Goal: Transaction & Acquisition: Purchase product/service

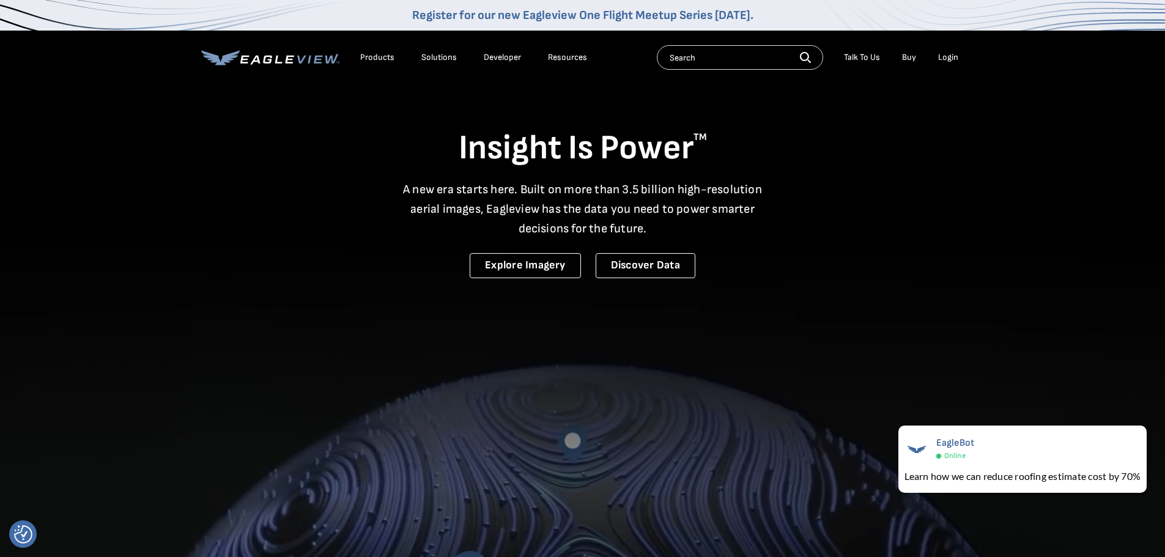
click at [946, 57] on div "Login" at bounding box center [948, 57] width 20 height 11
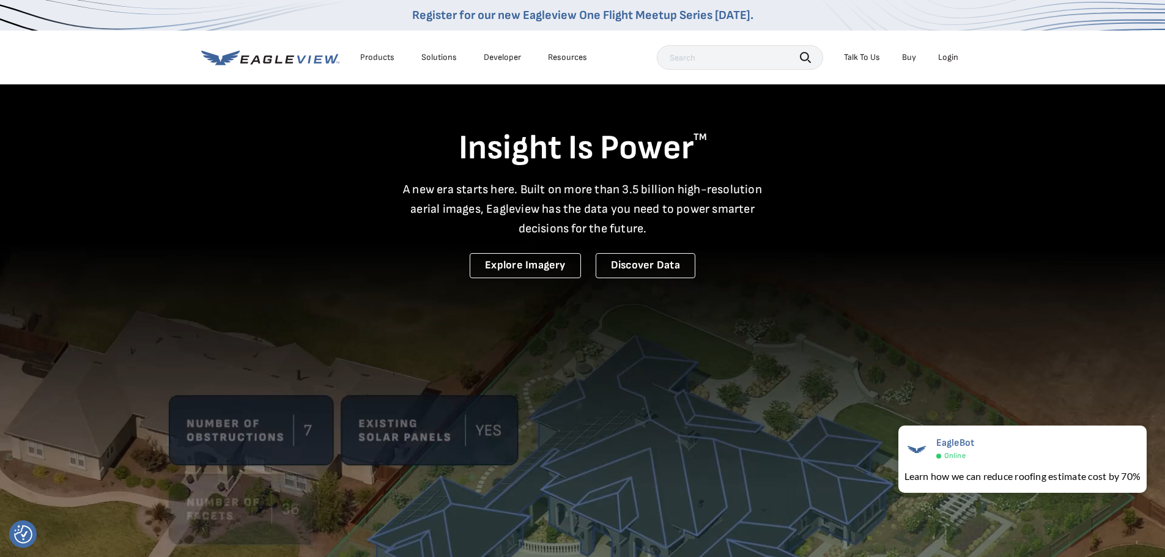
click at [700, 61] on input "text" at bounding box center [740, 57] width 166 height 24
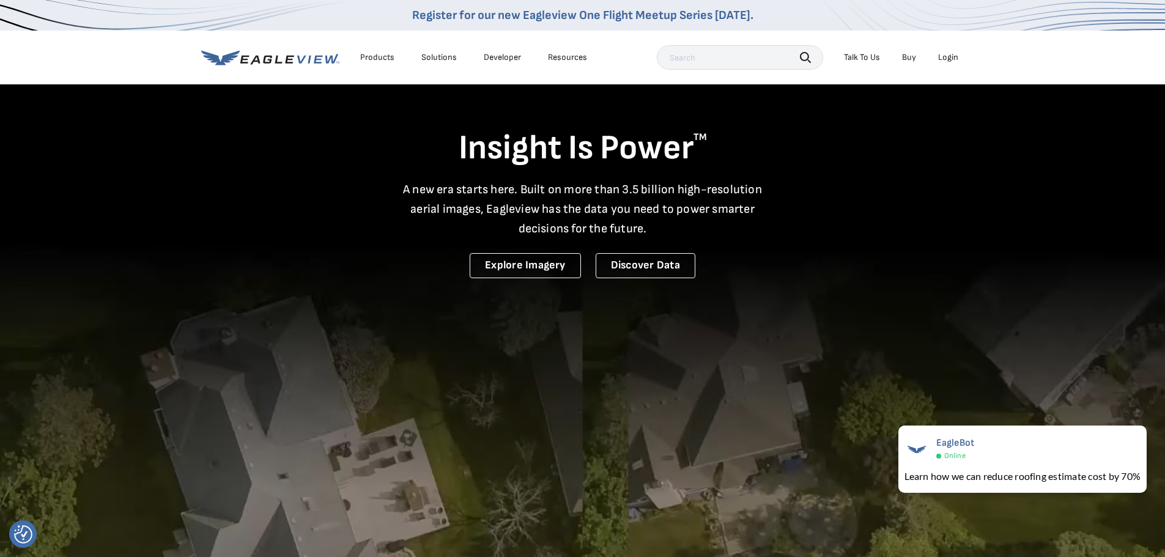
click at [948, 59] on div "Login" at bounding box center [948, 57] width 20 height 11
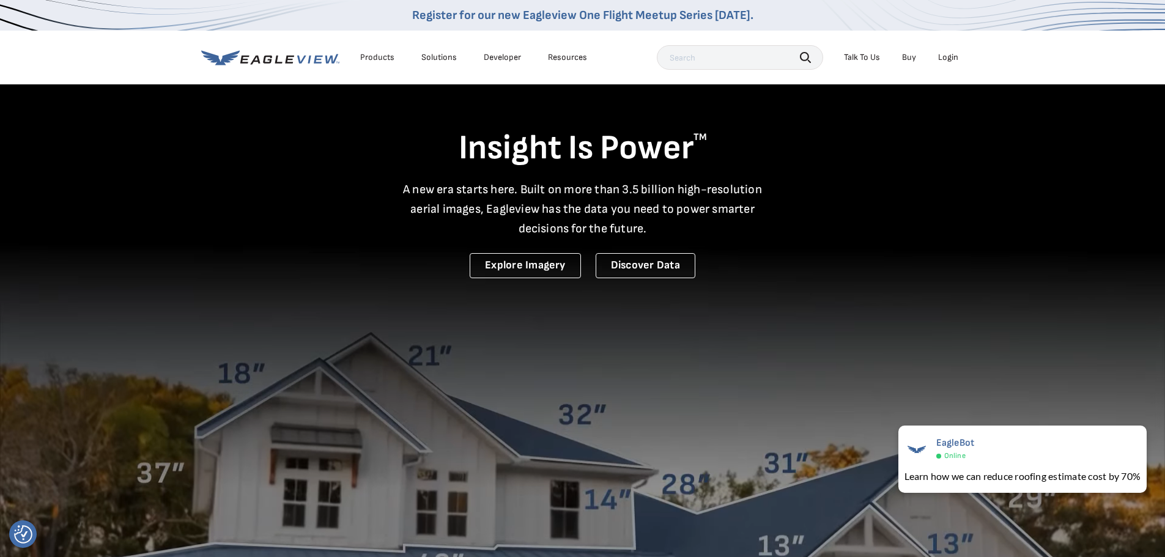
click at [950, 52] on div "Login" at bounding box center [948, 57] width 20 height 11
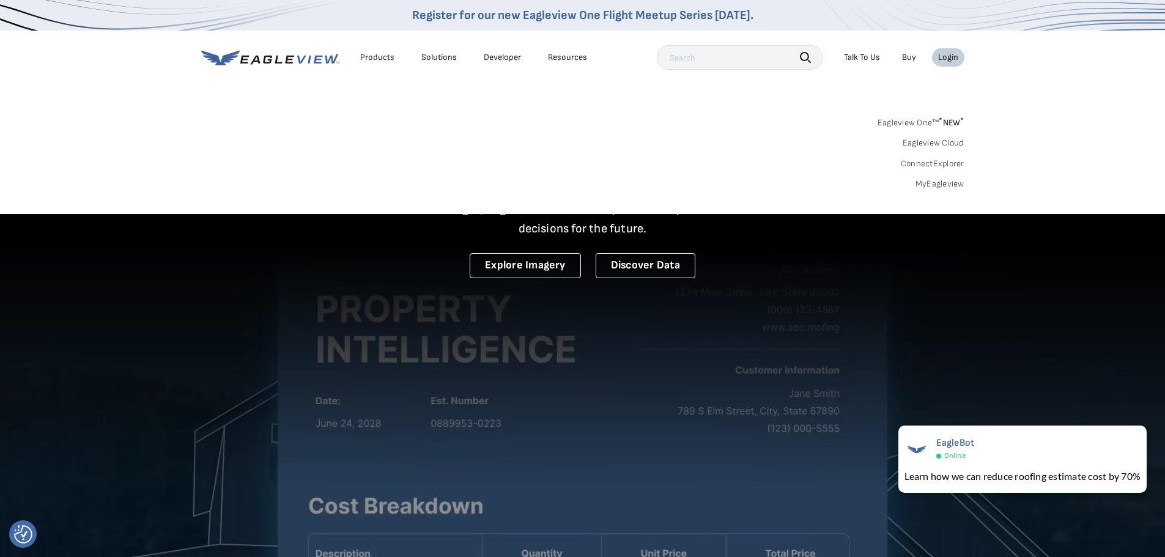
click at [953, 183] on link "MyEagleview" at bounding box center [939, 184] width 49 height 11
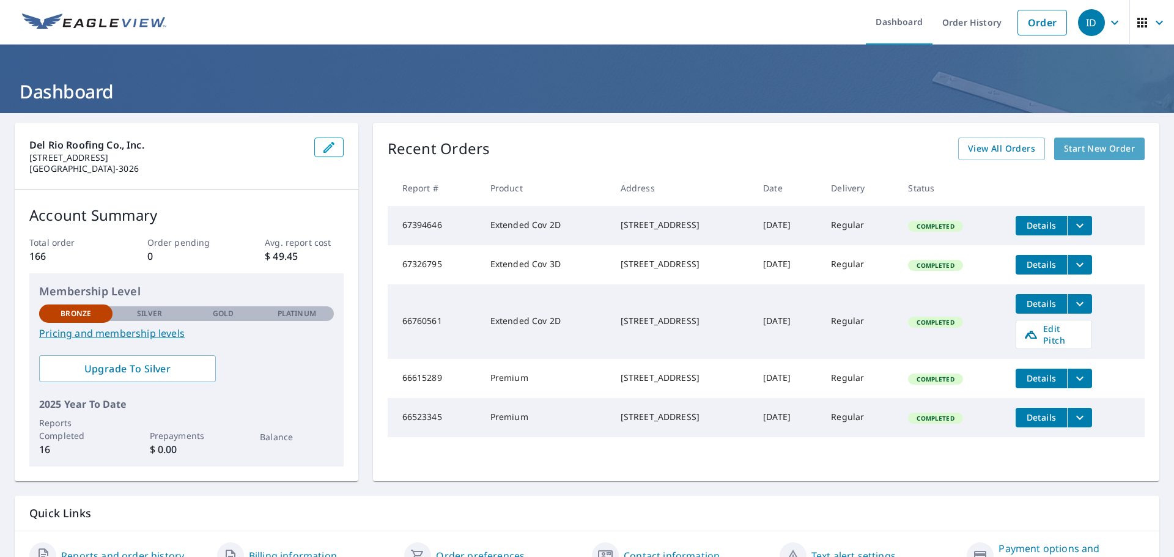
click at [1074, 147] on span "Start New Order" at bounding box center [1099, 148] width 71 height 15
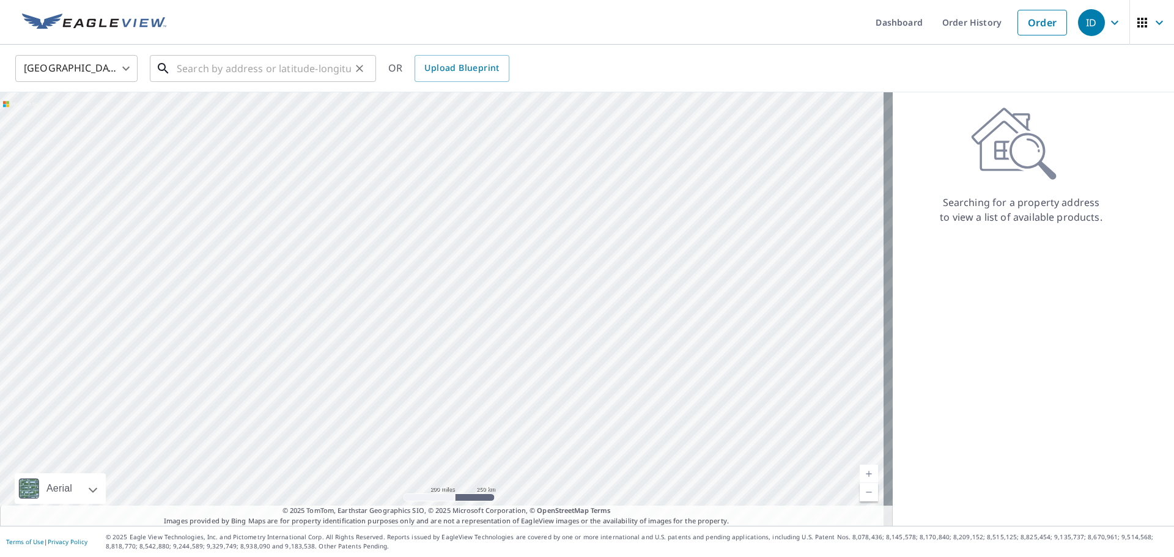
click at [266, 73] on input "text" at bounding box center [264, 68] width 174 height 34
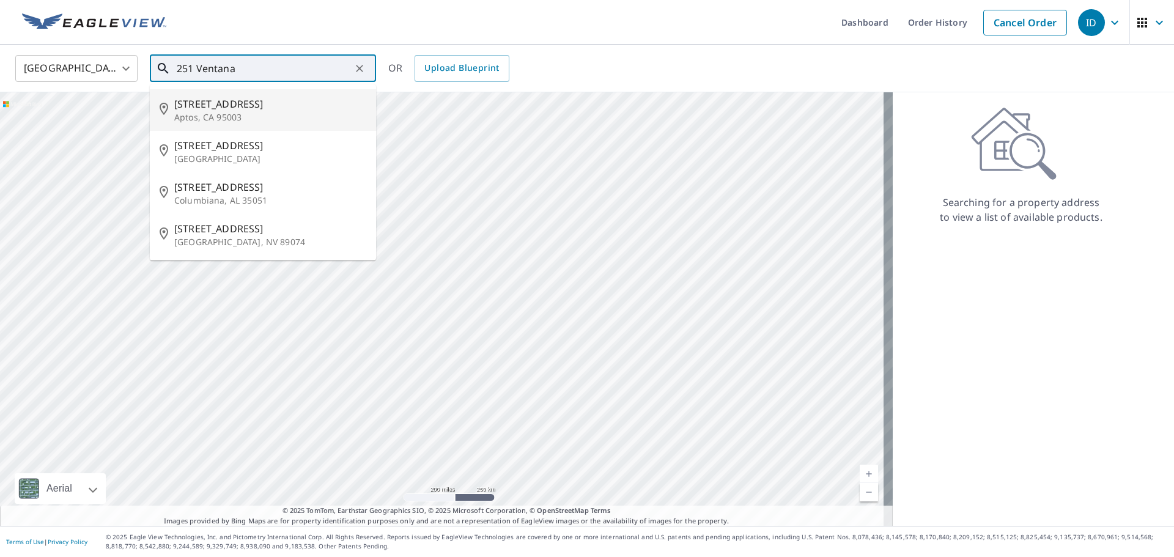
click at [209, 108] on span "251 Ventana Way" at bounding box center [270, 104] width 192 height 15
type input "251 Ventana Way Aptos, CA 95003"
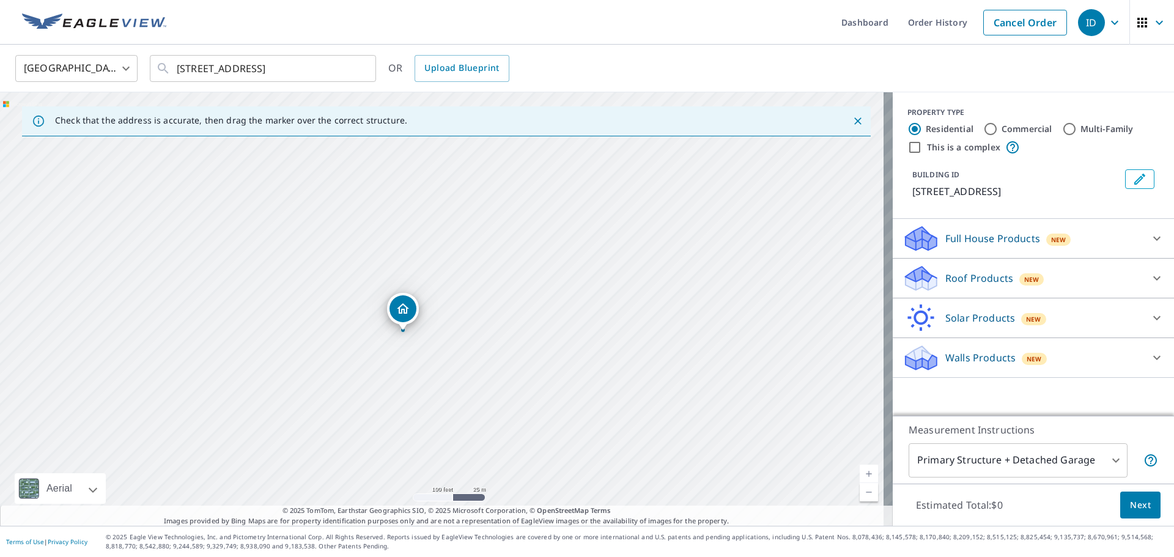
drag, startPoint x: 499, startPoint y: 342, endPoint x: 360, endPoint y: 458, distance: 181.0
click at [362, 461] on div "251 Ventana Way Aptos, CA 95003" at bounding box center [446, 309] width 893 height 434
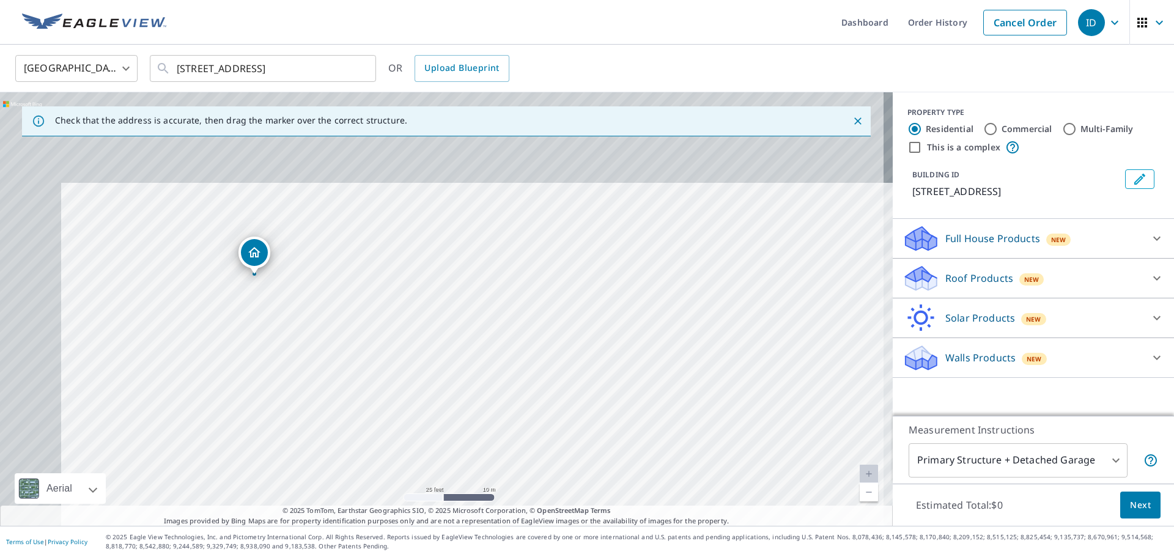
drag, startPoint x: 187, startPoint y: 351, endPoint x: 304, endPoint y: 487, distance: 179.1
click at [302, 487] on div "251 Ventana Way Aptos, CA 95003" at bounding box center [446, 309] width 893 height 434
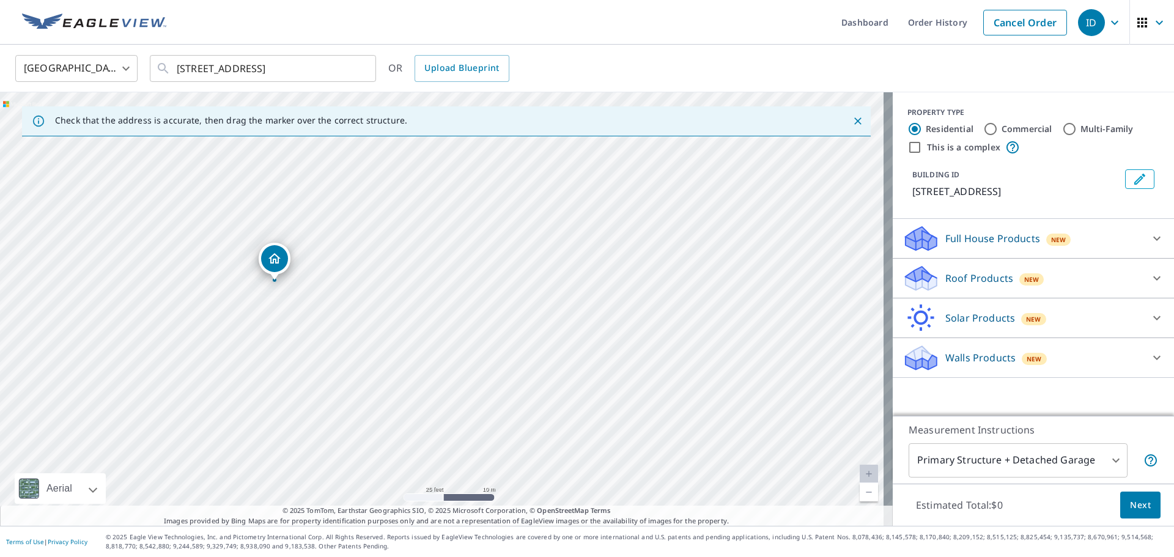
click at [935, 273] on div "Roof Products New" at bounding box center [1023, 278] width 240 height 29
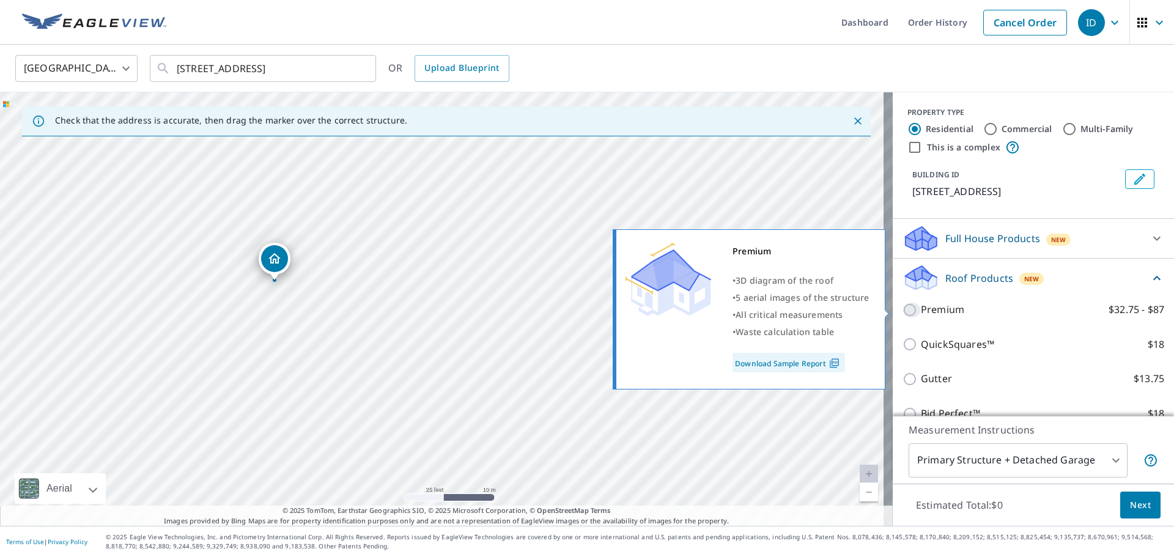
click at [903, 309] on input "Premium $32.75 - $87" at bounding box center [912, 310] width 18 height 15
checkbox input "true"
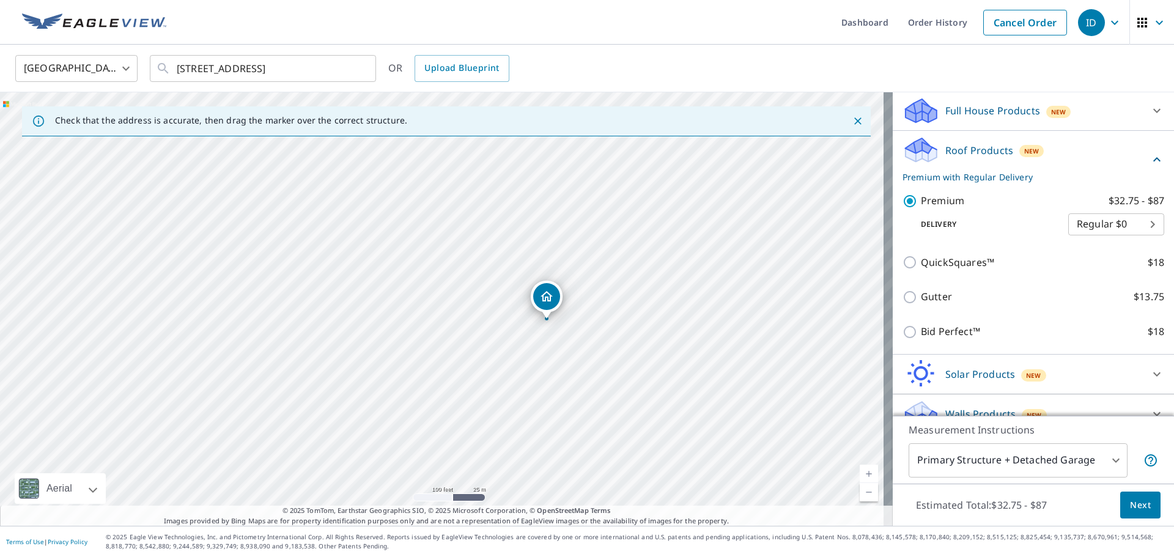
scroll to position [146, 0]
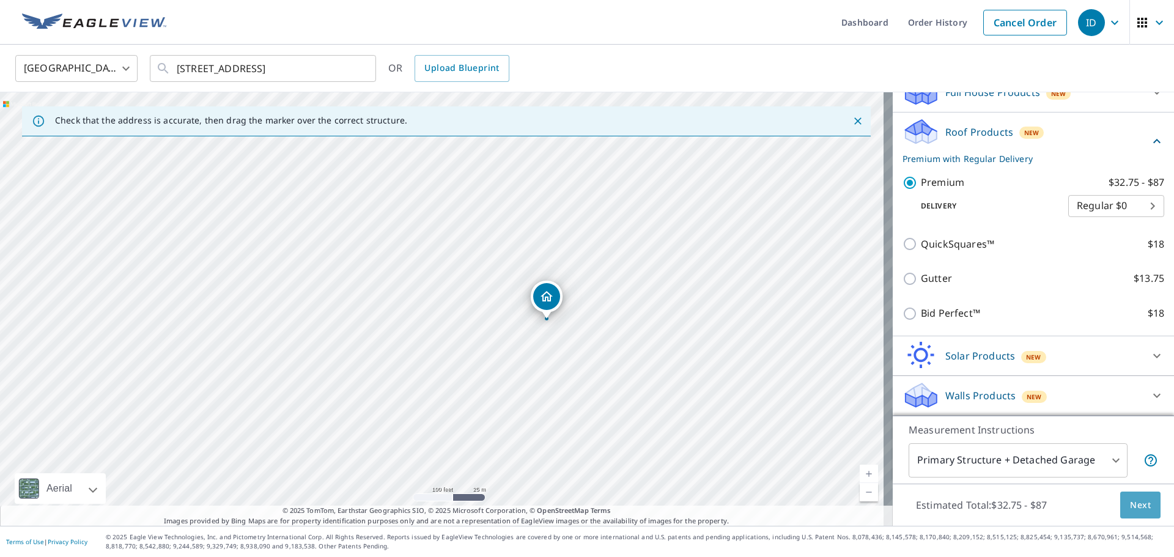
click at [1130, 498] on span "Next" at bounding box center [1140, 505] width 21 height 15
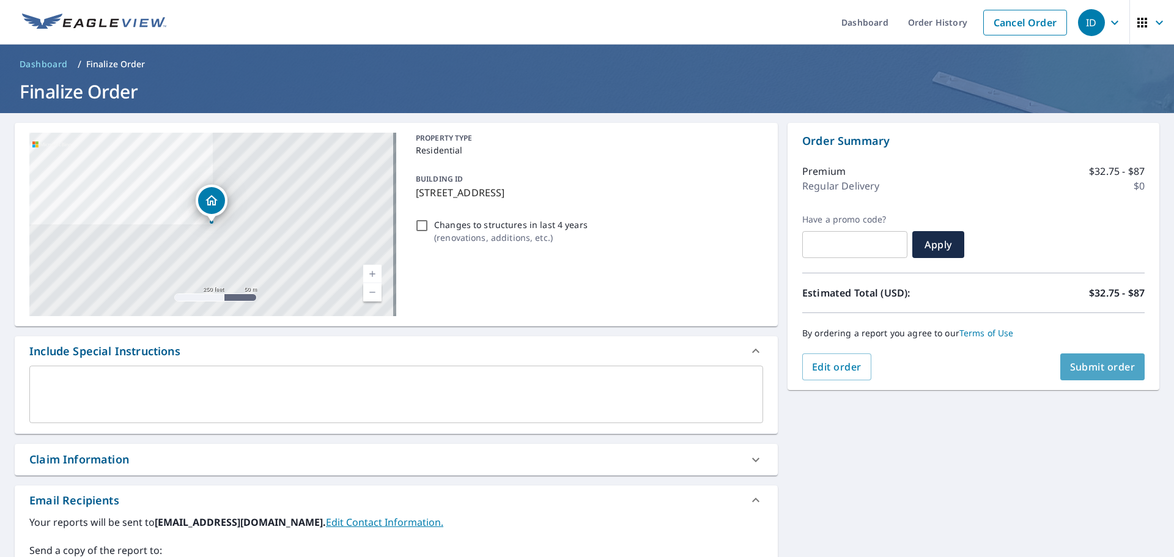
click at [1106, 364] on span "Submit order" at bounding box center [1102, 366] width 65 height 13
